Goal: Task Accomplishment & Management: Manage account settings

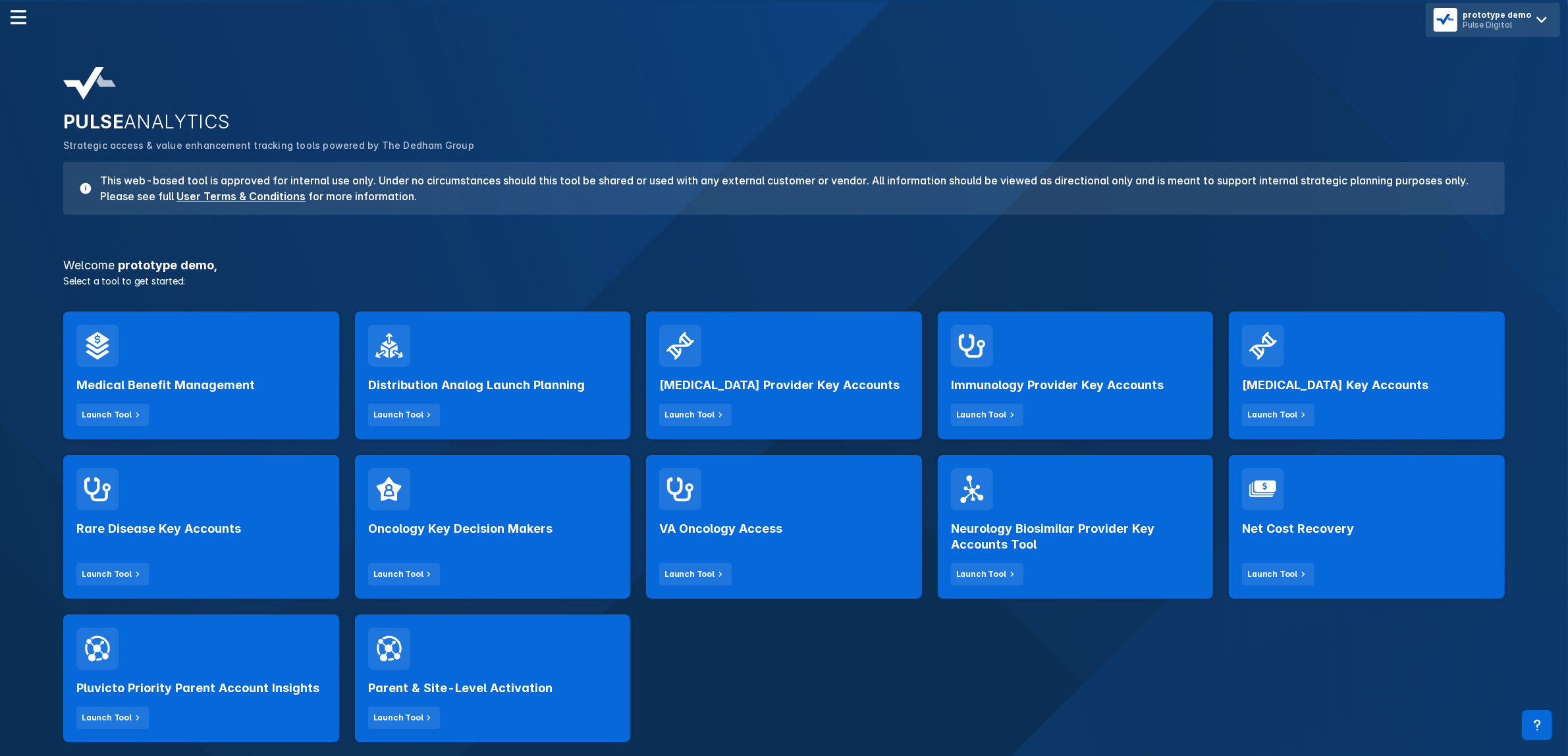
click at [1535, 28] on icon at bounding box center [1542, 20] width 21 height 21
click at [1483, 68] on button "Logout" at bounding box center [1494, 55] width 124 height 26
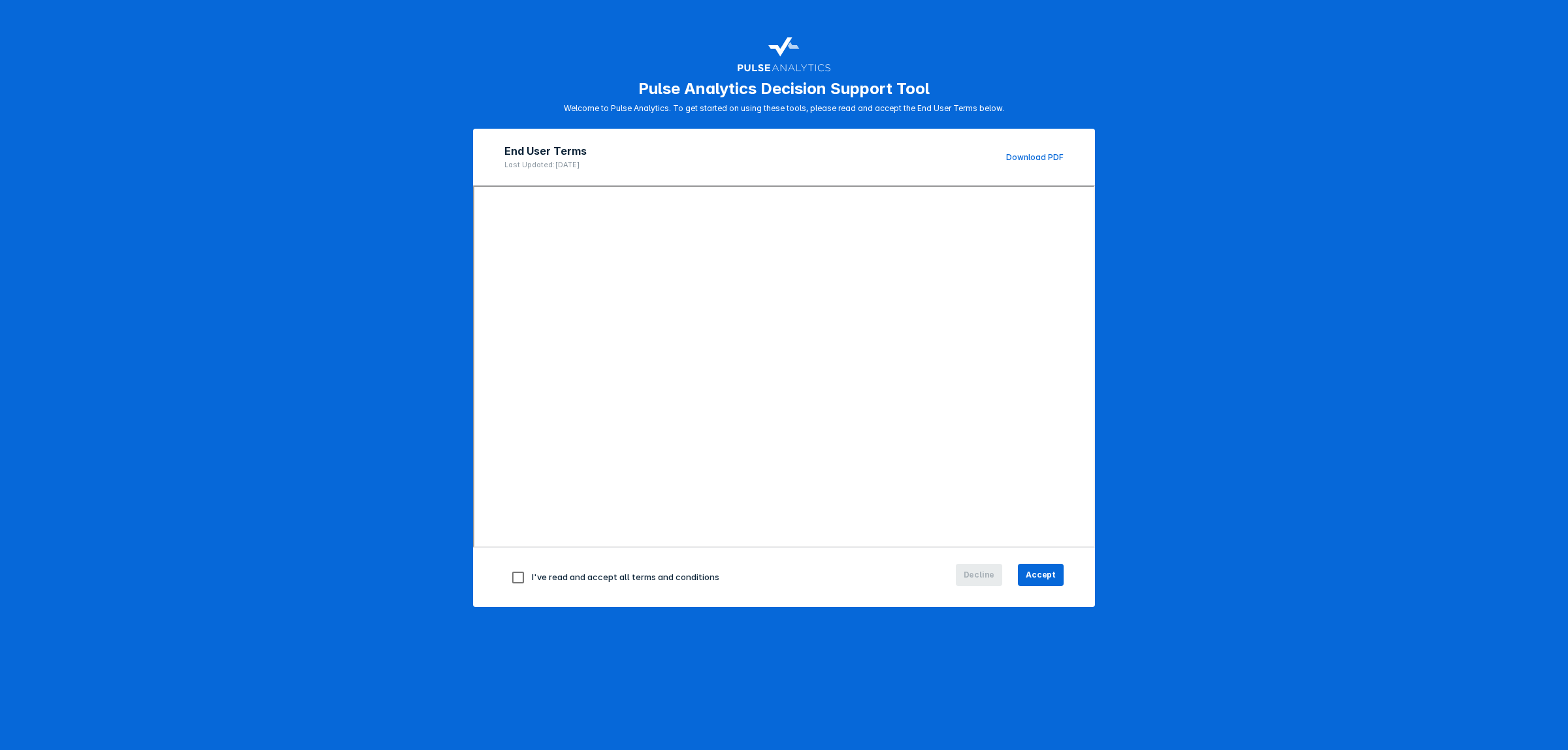
click at [517, 575] on input "checkbox" at bounding box center [518, 577] width 27 height 27
checkbox input "true"
click at [1035, 572] on span "Accept" at bounding box center [1040, 574] width 30 height 12
